Goal: Task Accomplishment & Management: Use online tool/utility

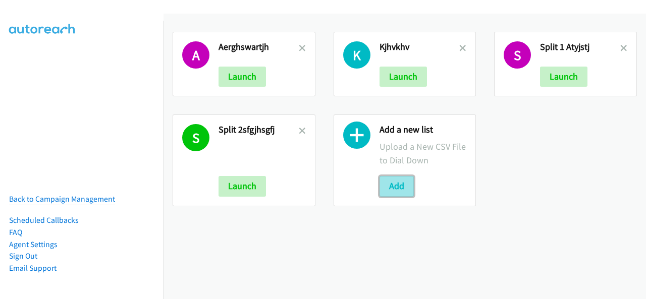
click at [392, 186] on button "Add" at bounding box center [396, 186] width 34 height 20
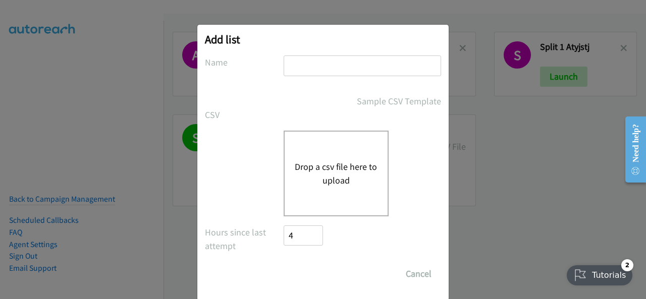
click at [298, 62] on input "text" at bounding box center [362, 66] width 157 height 21
drag, startPoint x: 298, startPoint y: 62, endPoint x: 288, endPoint y: 65, distance: 10.5
click at [288, 65] on input "text" at bounding box center [362, 66] width 157 height 21
paste input "split_7thsfghstnh"
type input "split_7thsfghstnh"
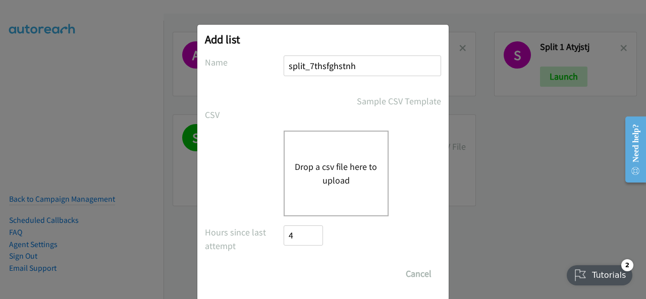
click at [311, 167] on button "Drop a csv file here to upload" at bounding box center [336, 173] width 83 height 27
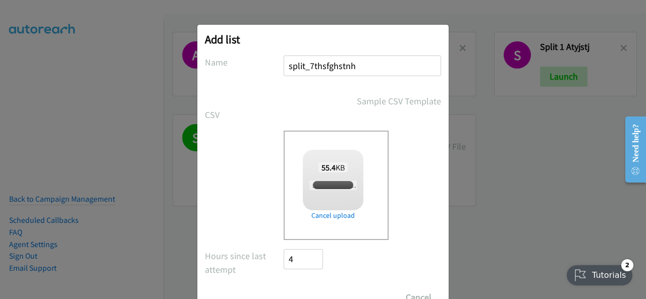
checkbox input "true"
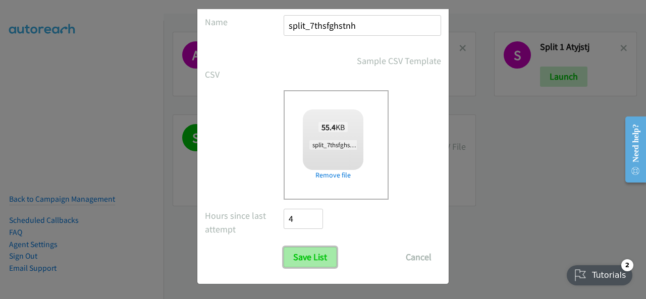
click at [300, 259] on input "Save List" at bounding box center [310, 257] width 53 height 20
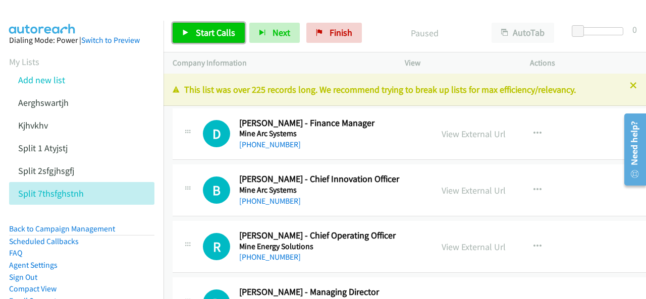
click at [208, 34] on span "Start Calls" at bounding box center [215, 33] width 39 height 12
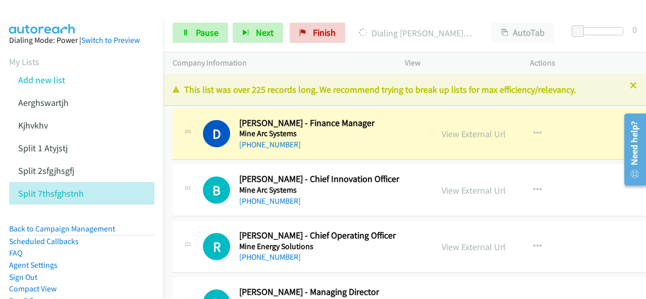
click at [52, 10] on img at bounding box center [43, 17] width 76 height 35
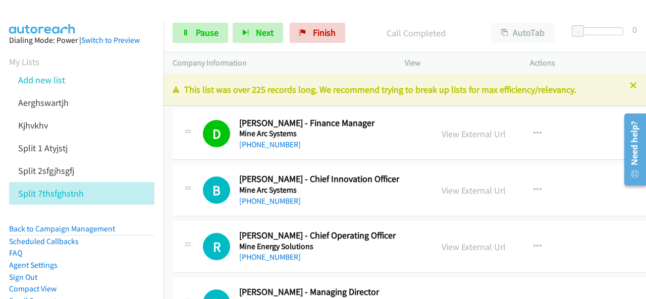
click at [44, 9] on img at bounding box center [43, 17] width 76 height 35
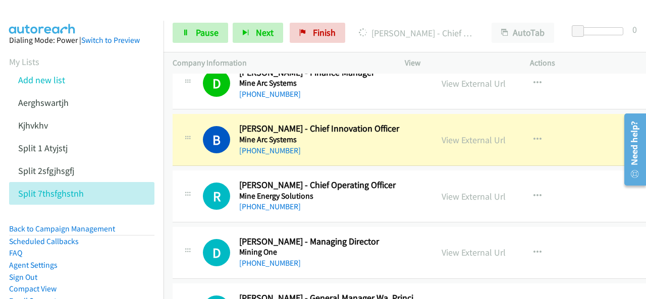
click at [54, 15] on img at bounding box center [43, 17] width 76 height 35
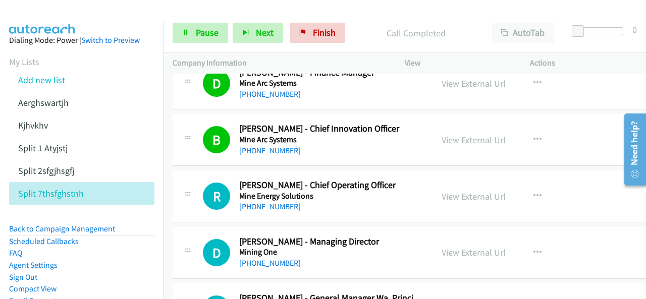
click at [60, 9] on img at bounding box center [43, 17] width 76 height 35
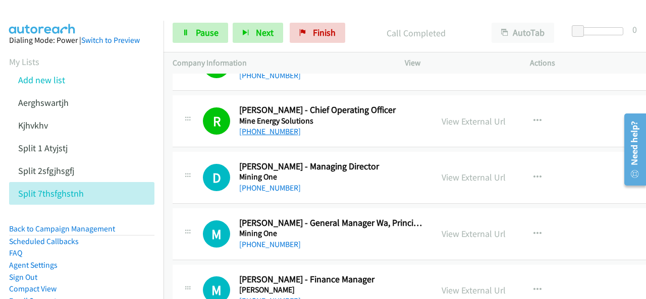
scroll to position [151, 0]
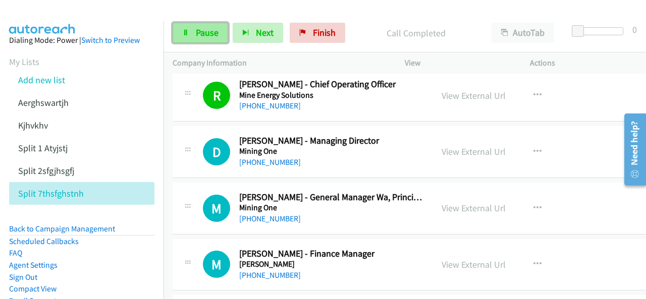
click at [209, 41] on link "Pause" at bounding box center [201, 33] width 56 height 20
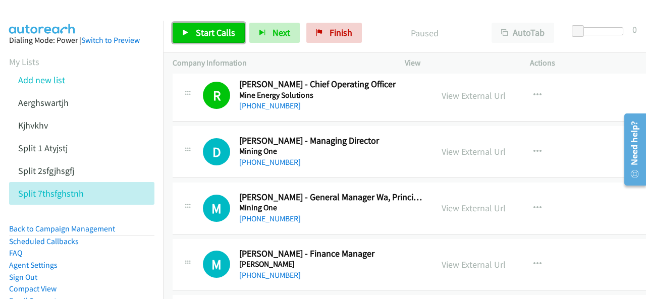
click at [193, 33] on link "Start Calls" at bounding box center [209, 33] width 72 height 20
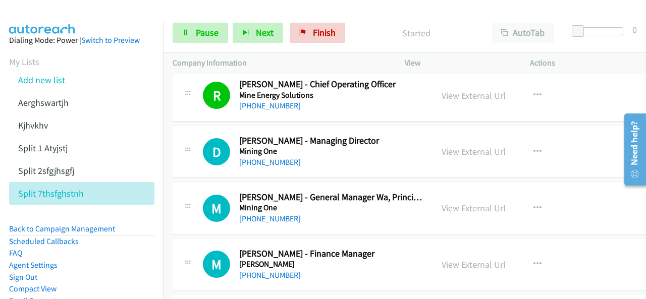
click at [65, 15] on img at bounding box center [43, 17] width 76 height 35
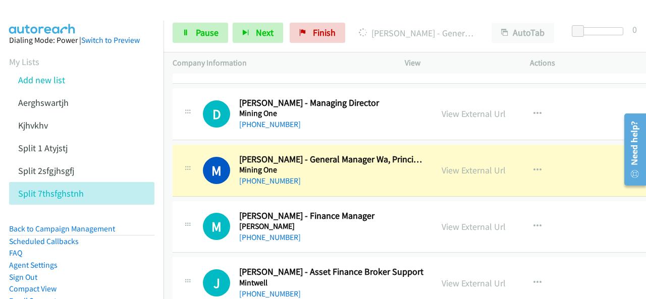
scroll to position [202, 0]
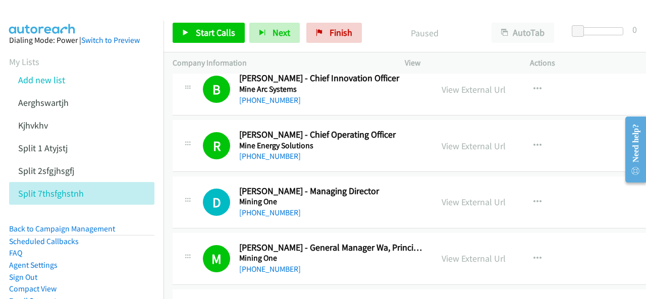
scroll to position [151, 0]
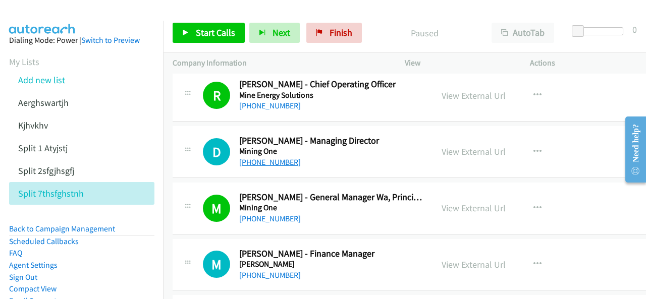
click at [262, 161] on link "[PHONE_NUMBER]" at bounding box center [270, 162] width 62 height 10
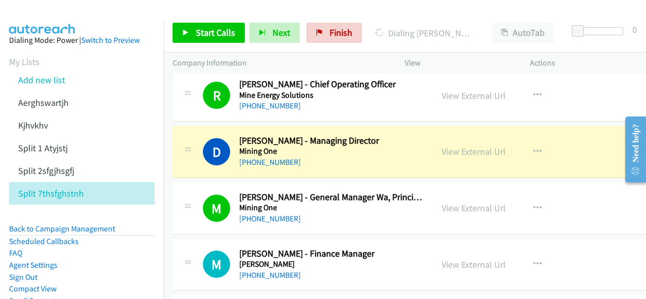
click at [47, 8] on img at bounding box center [43, 17] width 76 height 35
click at [456, 152] on link "View External Url" at bounding box center [474, 152] width 64 height 12
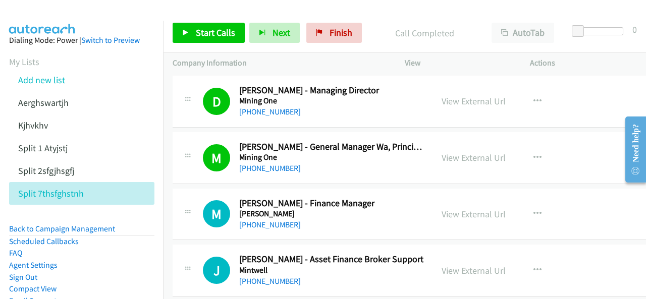
scroll to position [252, 0]
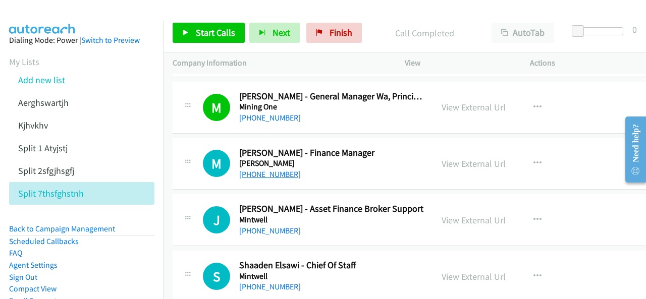
click at [255, 174] on link "[PHONE_NUMBER]" at bounding box center [270, 175] width 62 height 10
click at [39, 21] on aside "Dialing Mode: Power | Switch to Preview My Lists Add new list Aerghswartjh Kjhv…" at bounding box center [81, 187] width 163 height 332
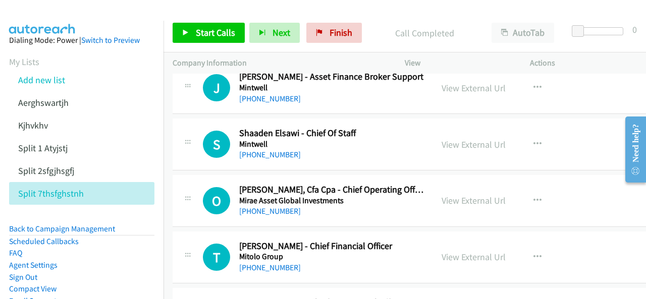
scroll to position [404, 0]
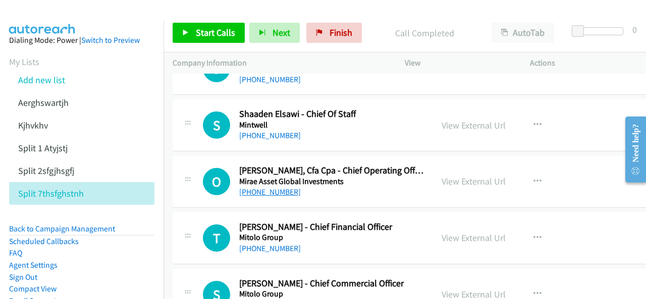
click at [268, 190] on link "[PHONE_NUMBER]" at bounding box center [270, 192] width 62 height 10
click at [58, 16] on img at bounding box center [43, 17] width 76 height 35
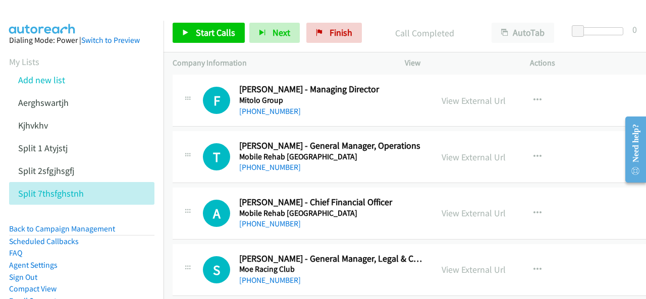
scroll to position [656, 0]
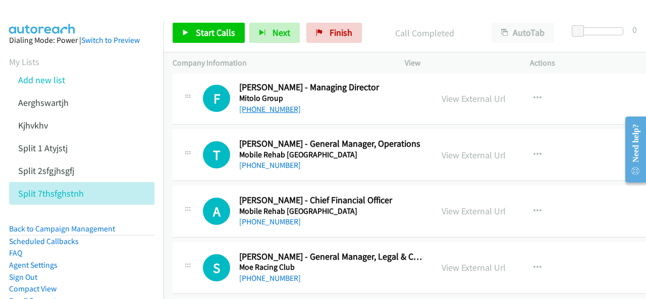
click at [276, 108] on link "[PHONE_NUMBER]" at bounding box center [270, 109] width 62 height 10
click at [53, 9] on img at bounding box center [43, 17] width 76 height 35
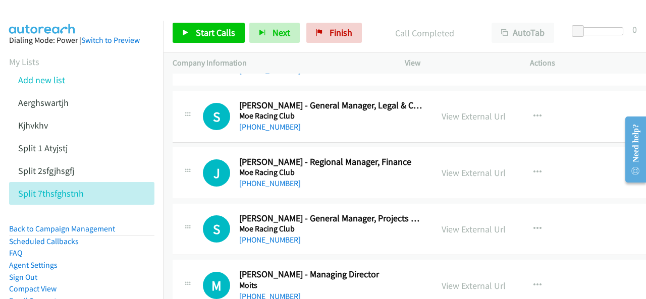
scroll to position [858, 0]
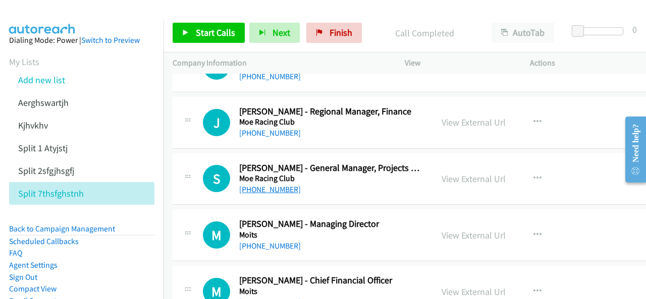
click at [260, 187] on link "[PHONE_NUMBER]" at bounding box center [270, 190] width 62 height 10
click at [64, 13] on img at bounding box center [43, 17] width 76 height 35
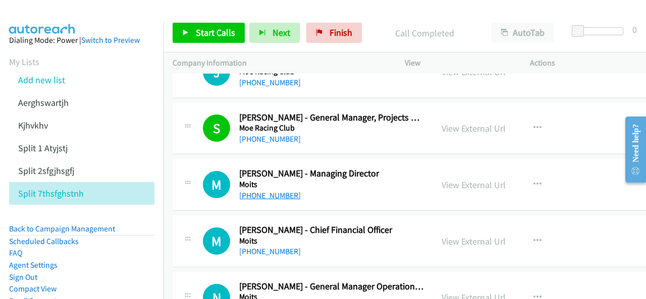
scroll to position [959, 0]
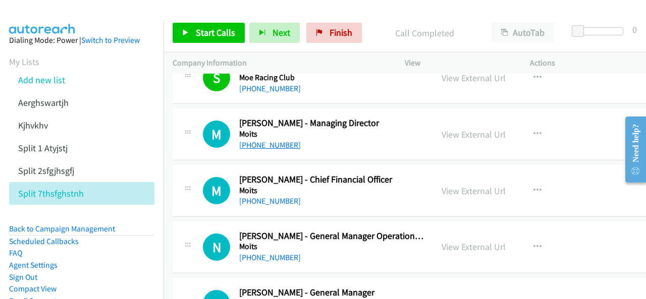
click at [249, 144] on link "[PHONE_NUMBER]" at bounding box center [270, 145] width 62 height 10
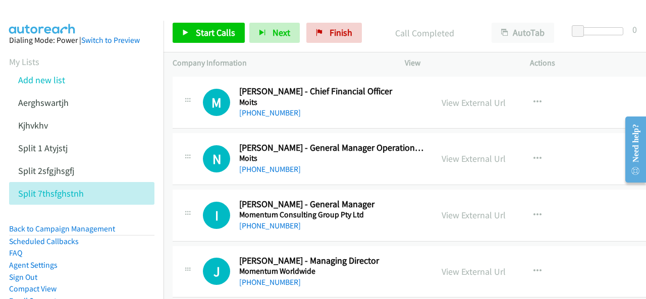
scroll to position [1060, 0]
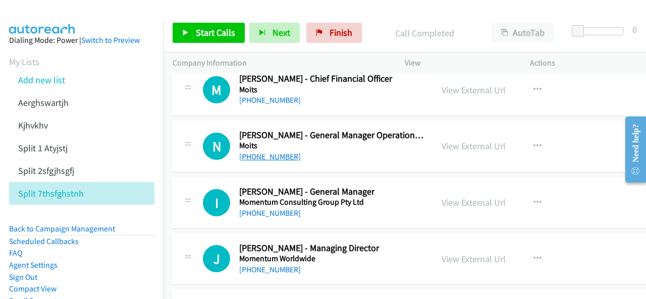
click at [270, 158] on link "[PHONE_NUMBER]" at bounding box center [270, 157] width 62 height 10
click at [268, 211] on link "[PHONE_NUMBER]" at bounding box center [270, 213] width 62 height 10
click at [26, 12] on img at bounding box center [43, 17] width 76 height 35
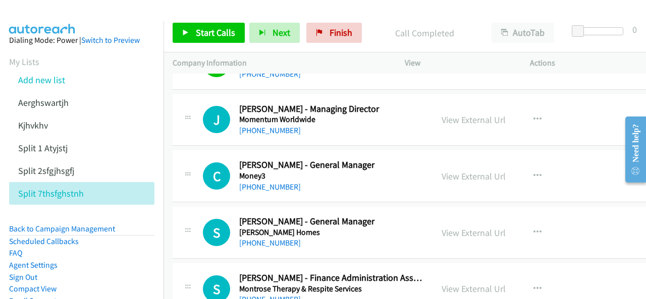
scroll to position [1211, 0]
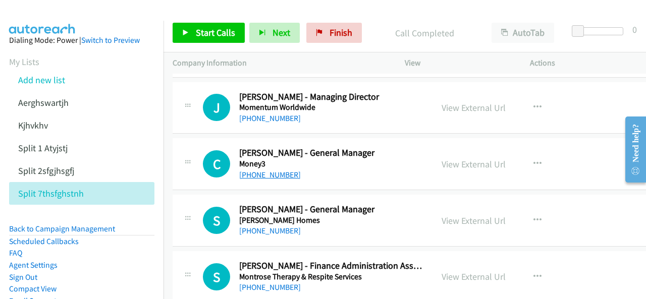
click at [261, 175] on link "[PHONE_NUMBER]" at bounding box center [270, 175] width 62 height 10
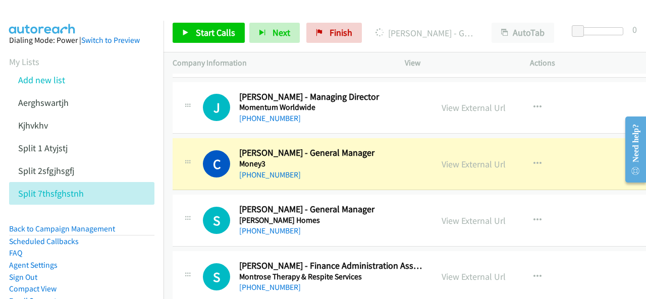
click at [46, 18] on img at bounding box center [43, 17] width 76 height 35
click at [457, 160] on link "View External Url" at bounding box center [474, 164] width 64 height 12
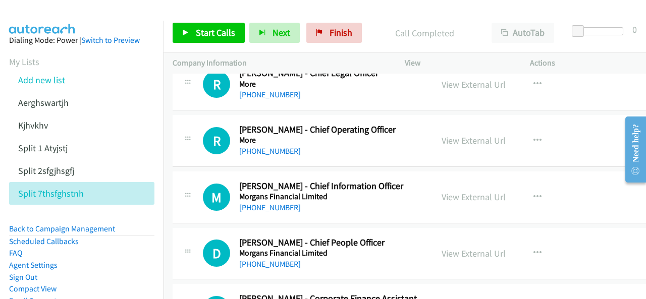
scroll to position [2018, 0]
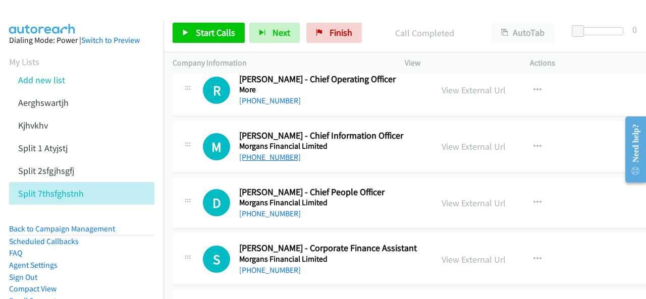
click at [263, 152] on link "[PHONE_NUMBER]" at bounding box center [270, 157] width 62 height 10
click at [53, 14] on img at bounding box center [43, 17] width 76 height 35
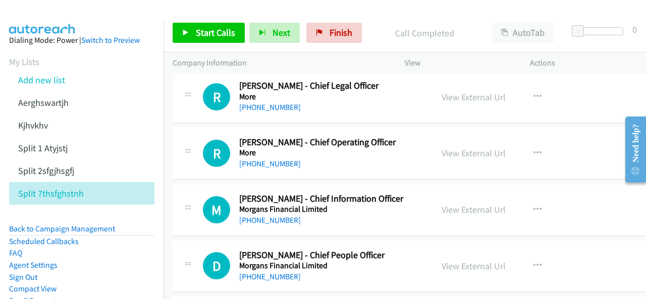
scroll to position [1968, 0]
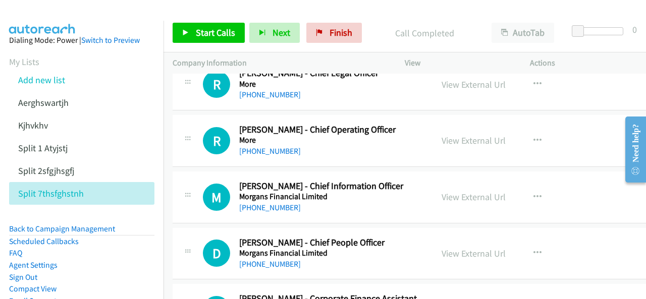
click at [39, 18] on img at bounding box center [43, 17] width 76 height 35
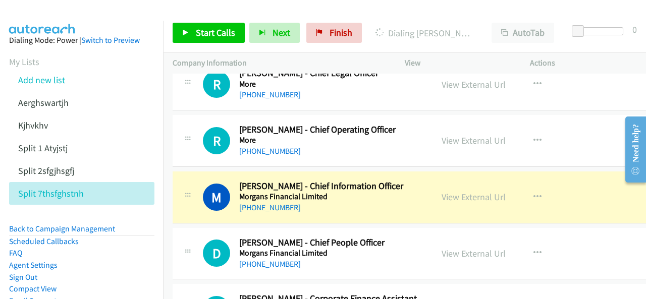
scroll to position [2018, 0]
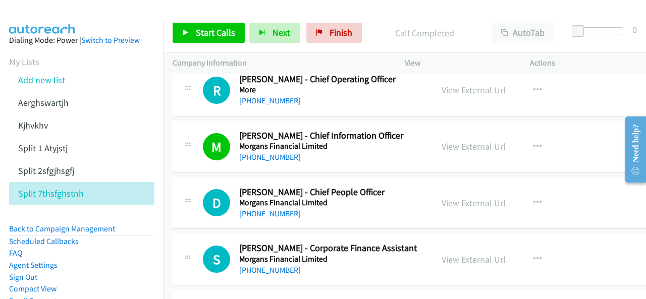
click at [39, 16] on img at bounding box center [43, 17] width 76 height 35
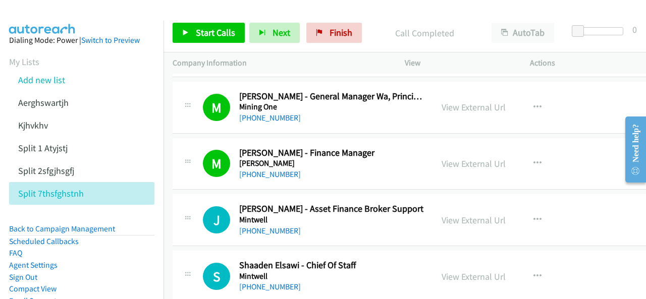
scroll to position [303, 0]
